Goal: Task Accomplishment & Management: Use online tool/utility

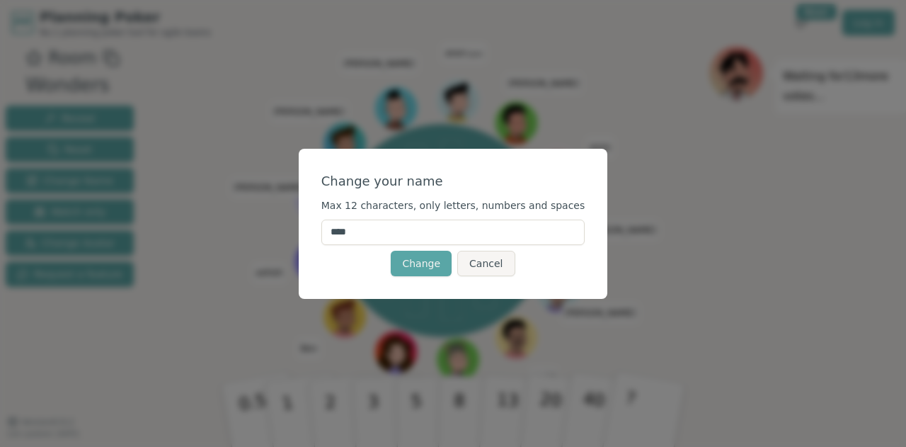
drag, startPoint x: 406, startPoint y: 229, endPoint x: 325, endPoint y: 224, distance: 80.9
click at [325, 224] on div "Change your name Max 12 characters, only letters, numbers and spaces **** Chang…" at bounding box center [453, 224] width 309 height 150
type input "****"
click at [418, 261] on button "Change" at bounding box center [421, 263] width 61 height 25
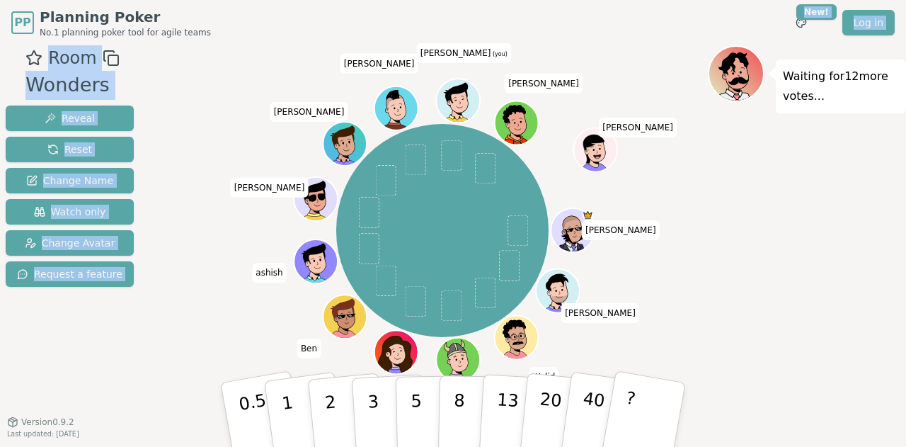
drag, startPoint x: 715, startPoint y: 42, endPoint x: 658, endPoint y: 203, distance: 171.3
click at [658, 203] on div "PP Planning Poker No.1 planning poker tool for agile teams Toggle theme New! Lo…" at bounding box center [453, 223] width 906 height 447
click at [126, 354] on div "Room Wonders Reveal Reset Change Name Watch only Change Avatar Request a feature" at bounding box center [69, 239] width 139 height 389
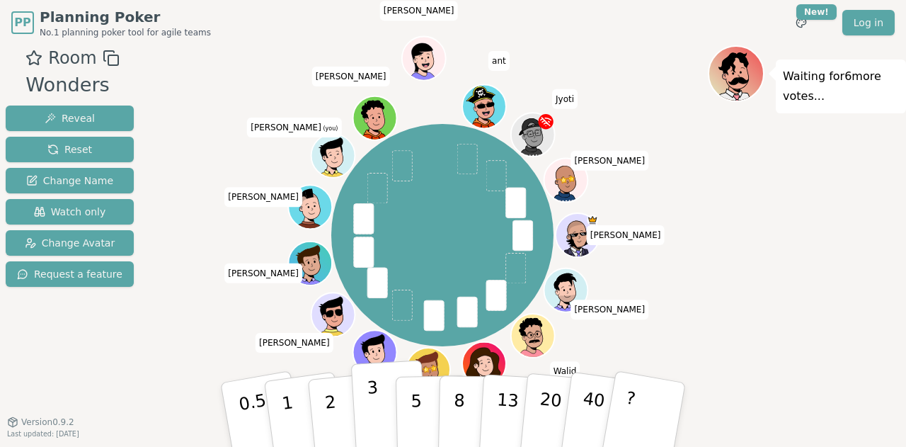
click at [372, 414] on p "3" at bounding box center [375, 415] width 16 height 77
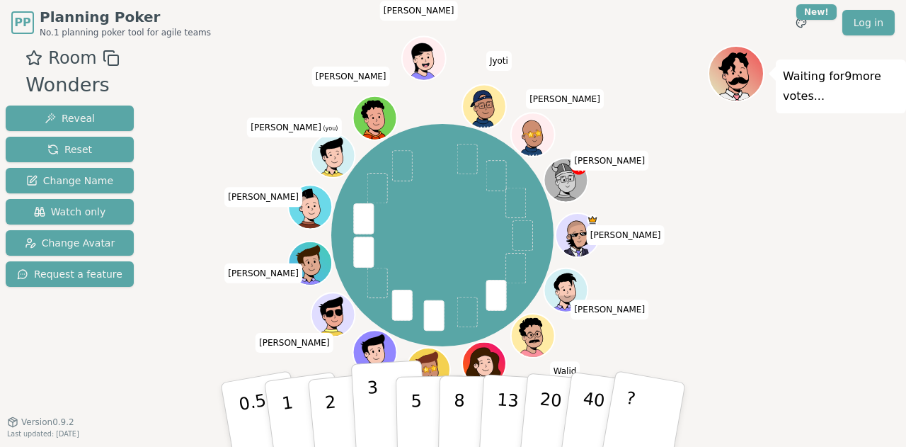
click at [371, 407] on p "3" at bounding box center [375, 415] width 16 height 77
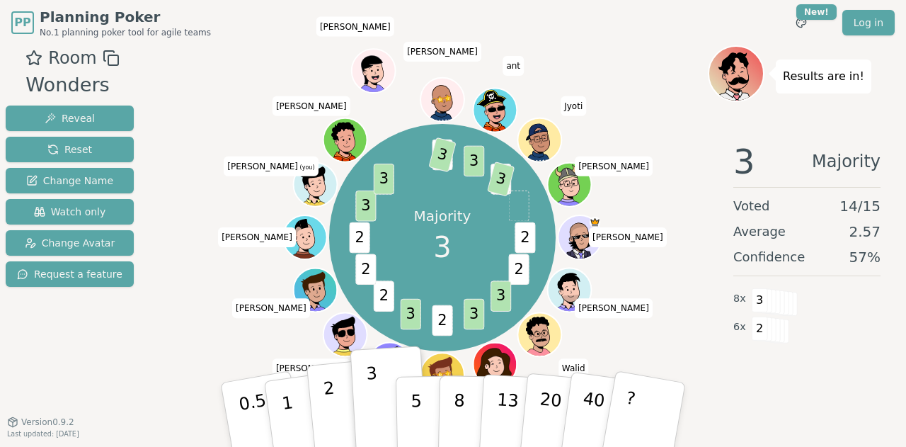
click at [330, 405] on p "2" at bounding box center [332, 416] width 18 height 77
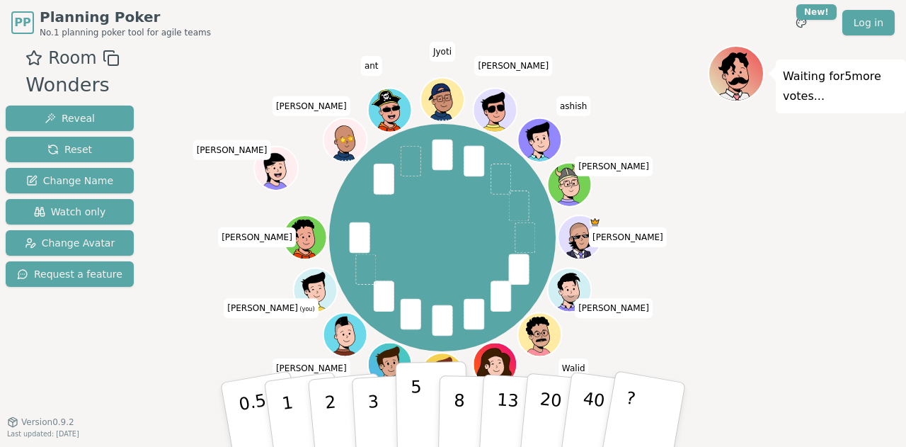
click at [421, 397] on button "5" at bounding box center [432, 415] width 73 height 108
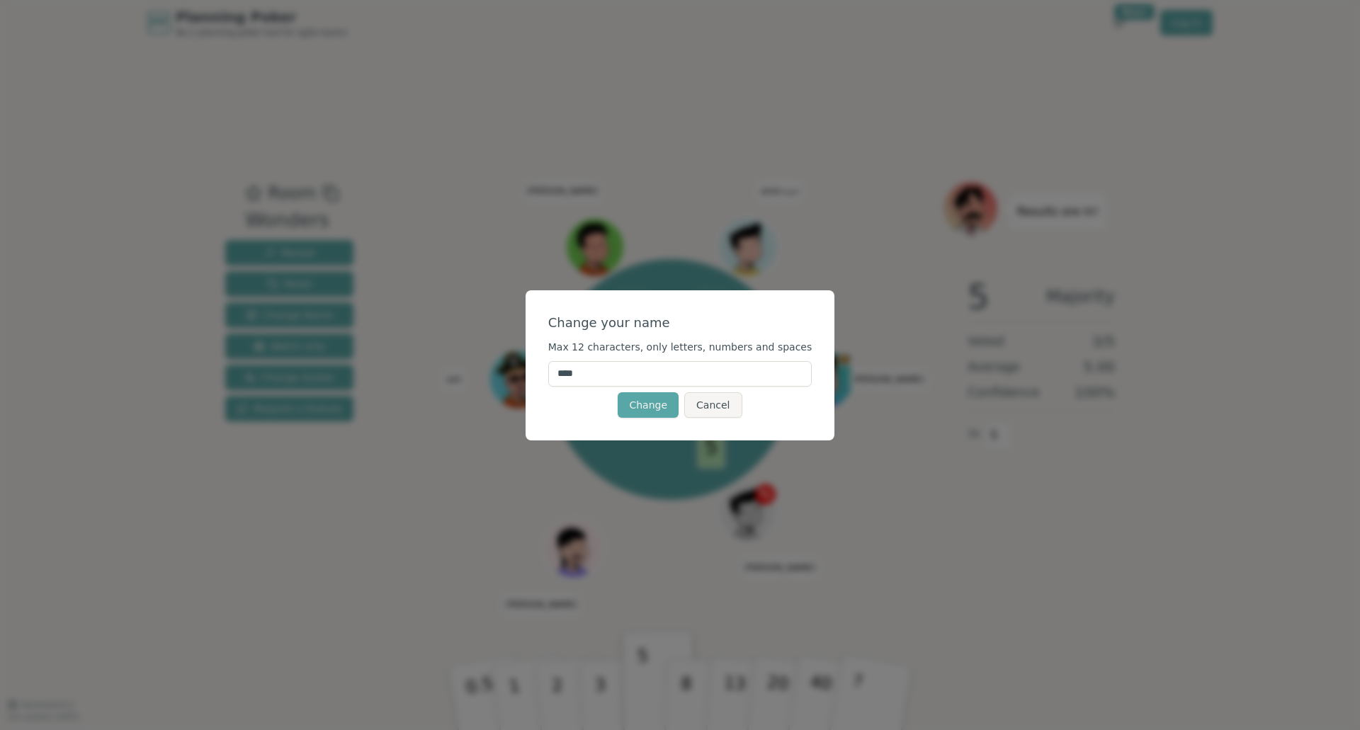
drag, startPoint x: 709, startPoint y: 401, endPoint x: 712, endPoint y: 408, distance: 7.9
click at [712, 408] on button "Cancel" at bounding box center [712, 404] width 57 height 25
